Goal: Use online tool/utility: Utilize a website feature to perform a specific function

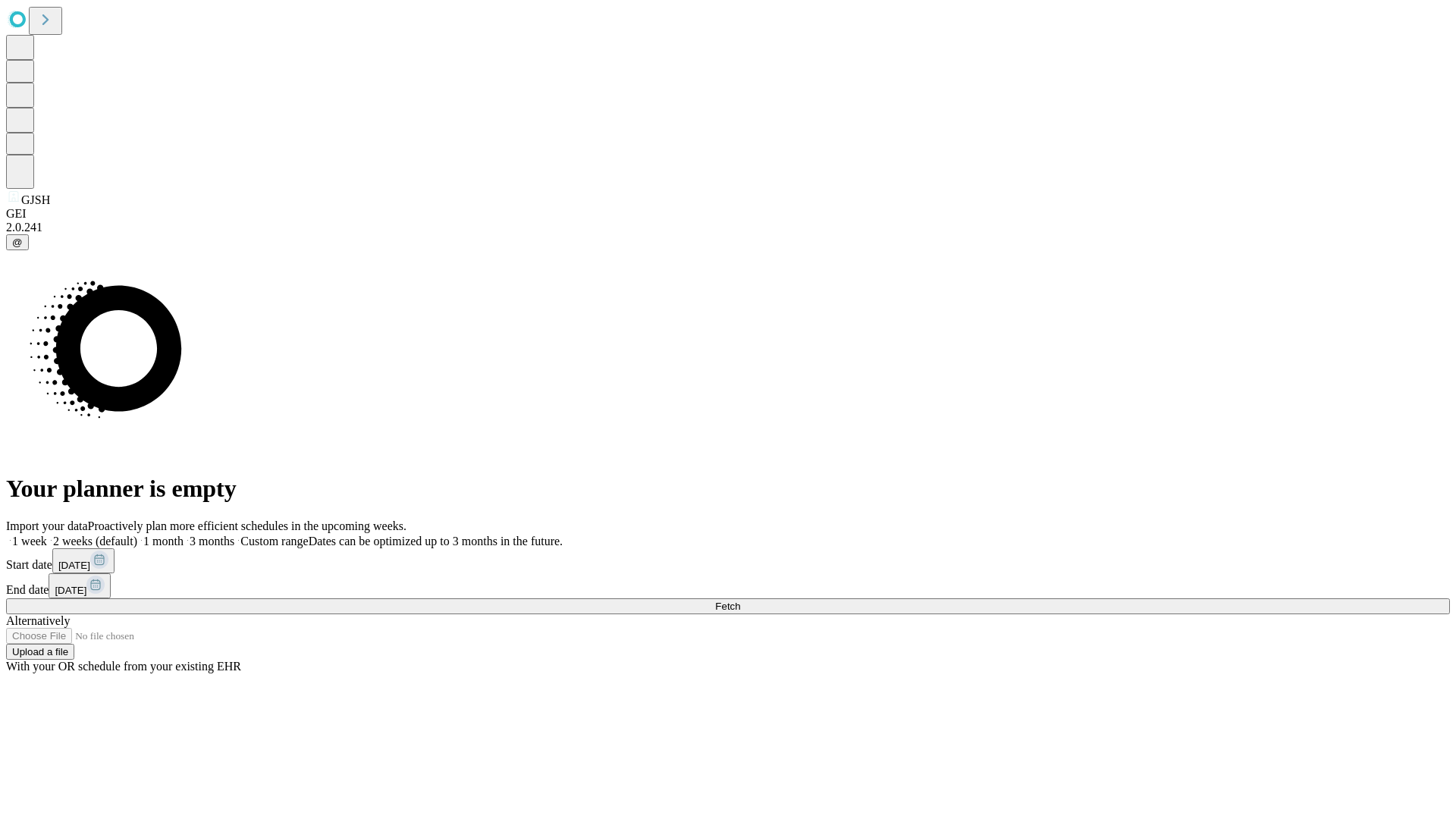
click at [740, 601] on span "Fetch" at bounding box center [727, 606] width 25 height 11
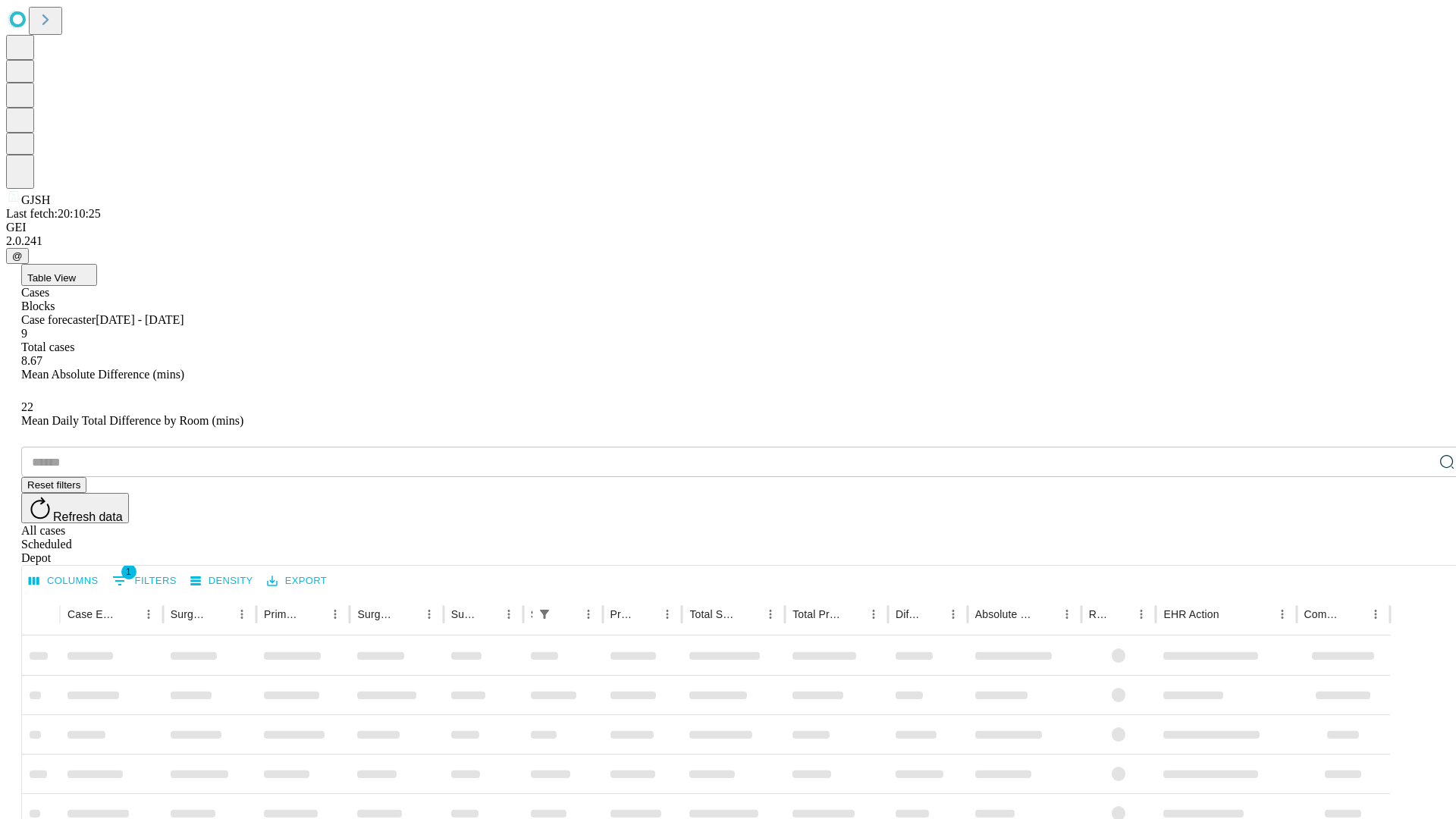
click at [75, 272] on span "Table View" at bounding box center [52, 277] width 49 height 11
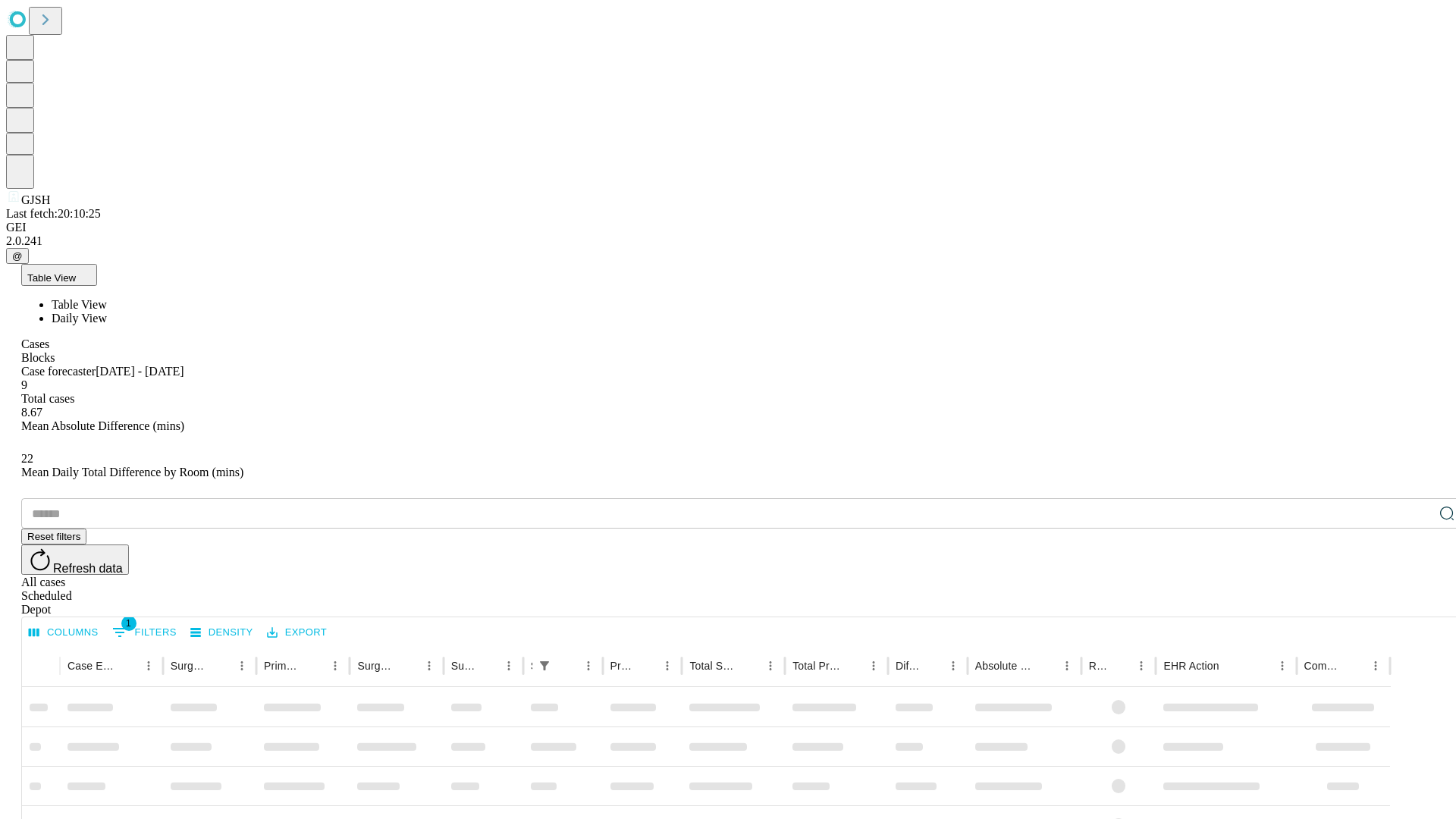
click at [107, 312] on span "Daily View" at bounding box center [79, 318] width 56 height 13
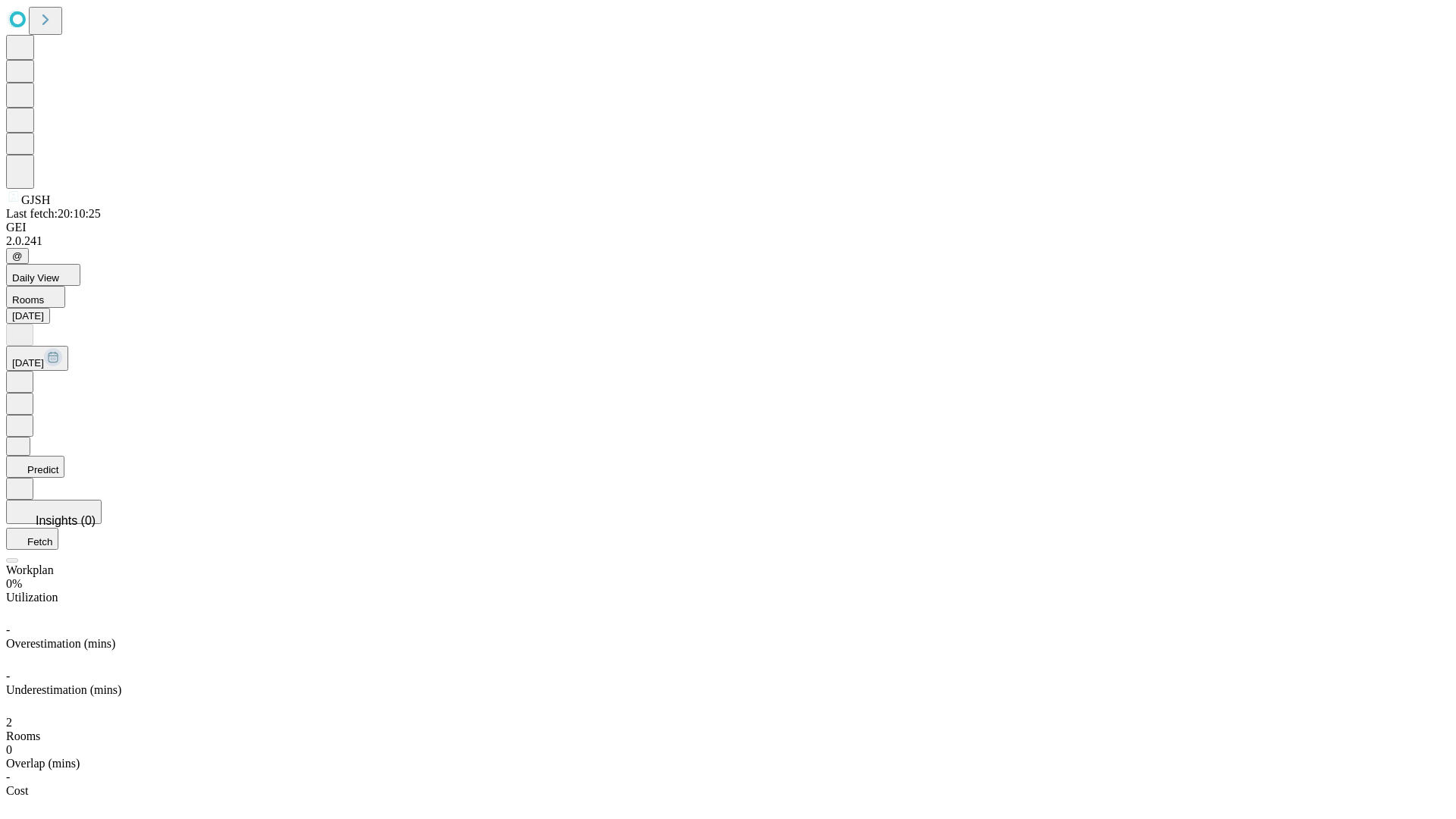
click at [65, 456] on button "Predict" at bounding box center [35, 467] width 59 height 22
